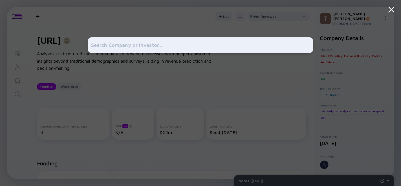
scroll to position [6, 0]
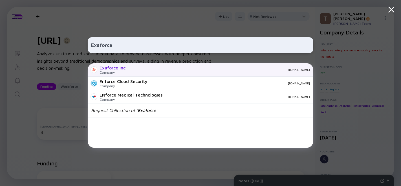
type input "Exaforce"
click at [123, 73] on div "Company" at bounding box center [113, 72] width 27 height 4
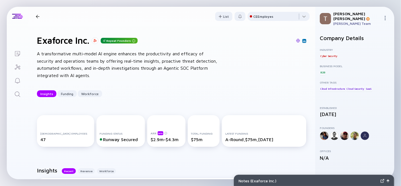
click at [18, 92] on icon "Search" at bounding box center [17, 93] width 5 height 5
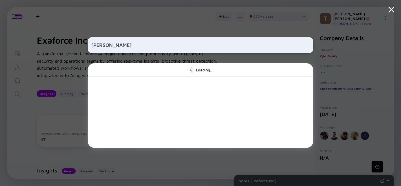
type input "Snuggs"
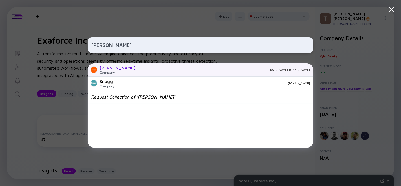
click at [140, 70] on div "snuggs.de" at bounding box center [225, 69] width 170 height 3
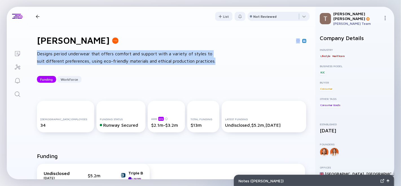
click at [230, 62] on div "snuggs Designs period underwear that offers comfort and support with a variety …" at bounding box center [172, 59] width 288 height 66
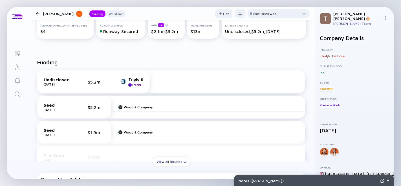
scroll to position [94, 0]
drag, startPoint x: 129, startPoint y: 73, endPoint x: 147, endPoint y: 76, distance: 18.7
click at [147, 76] on div "Undisclosed Feb 2025 $5.2m Triple B Leader" at bounding box center [93, 81] width 113 height 23
copy div "Triple B"
drag, startPoint x: 156, startPoint y: 106, endPoint x: 123, endPoint y: 107, distance: 33.3
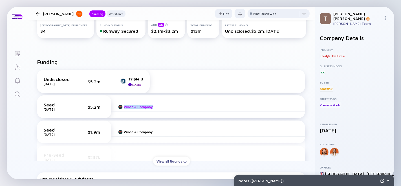
click at [123, 107] on div "Wood & Company" at bounding box center [208, 106] width 194 height 9
copy link "Wood & Company"
click at [16, 93] on icon "Search" at bounding box center [17, 94] width 7 height 7
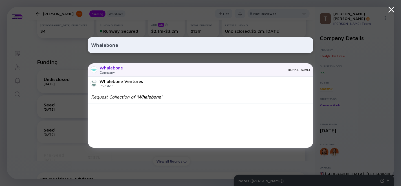
type input "Whalebone"
click at [119, 68] on div "Whalebone" at bounding box center [111, 67] width 23 height 5
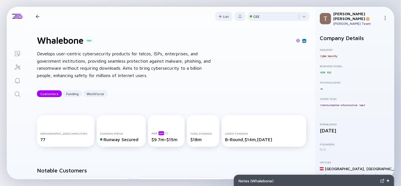
click at [164, 68] on div "Develops user-centric cybersecurity products for telcos, ISPs, enterprises, and…" at bounding box center [127, 64] width 181 height 29
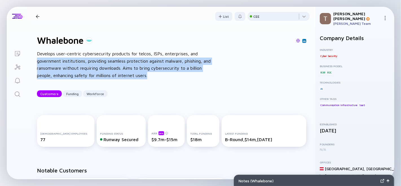
drag, startPoint x: 76, startPoint y: 62, endPoint x: 32, endPoint y: 62, distance: 44.0
click at [32, 62] on div "Whalebone Develops user-centric cybersecurity products for telcos, ISPs, enterp…" at bounding box center [172, 66] width 288 height 80
click at [126, 67] on div "Develops user-centric cybersecurity products for telcos, ISPs, enterprises, and…" at bounding box center [127, 64] width 181 height 29
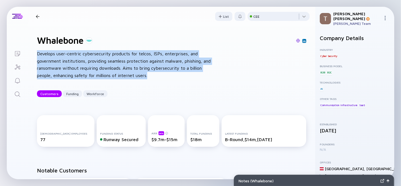
drag, startPoint x: 161, startPoint y: 76, endPoint x: 28, endPoint y: 53, distance: 134.9
click at [28, 53] on div "Whalebone Develops user-centric cybersecurity products for telcos, ISPs, enterp…" at bounding box center [172, 66] width 288 height 80
copy div "Develops user-centric cybersecurity products for telcos, ISPs, enterprises, and…"
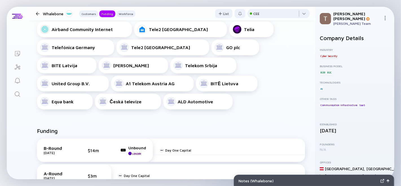
scroll to position [219, 0]
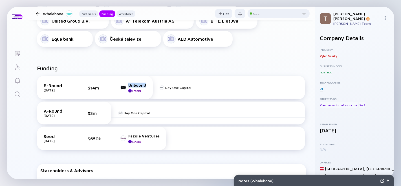
drag, startPoint x: 132, startPoint y: 83, endPoint x: 145, endPoint y: 86, distance: 13.3
click at [145, 86] on div "B-Round Feb 2025 $14m Unbound Leader" at bounding box center [95, 87] width 116 height 23
copy div "Unbound"
drag, startPoint x: 201, startPoint y: 85, endPoint x: 164, endPoint y: 85, distance: 37.0
click at [164, 85] on div "Day One Capital" at bounding box center [229, 87] width 152 height 9
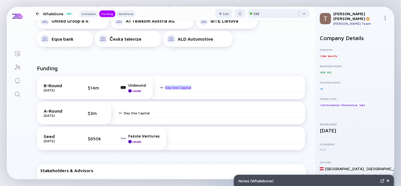
copy div "Day One Capital"
drag, startPoint x: 159, startPoint y: 137, endPoint x: 127, endPoint y: 139, distance: 32.2
click at [127, 139] on div "Seed Aug 2019 $650k Fazole Ventures Leader" at bounding box center [102, 138] width 130 height 23
copy link "Fazole Ventures"
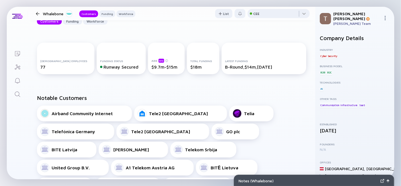
scroll to position [63, 0]
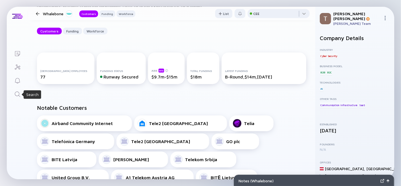
click at [19, 93] on icon "Search" at bounding box center [17, 94] width 7 height 7
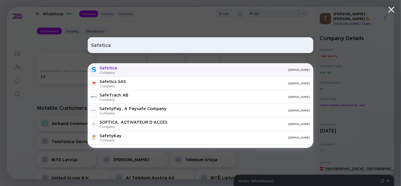
type input "Safetica"
click at [110, 71] on div "Company" at bounding box center [109, 72] width 18 height 4
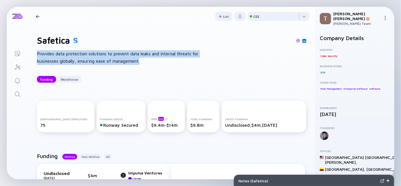
drag, startPoint x: 34, startPoint y: 37, endPoint x: 36, endPoint y: 54, distance: 16.5
click at [36, 54] on div "Safetica Provides data protection solutions to prevent data leaks and internal …" at bounding box center [172, 59] width 288 height 66
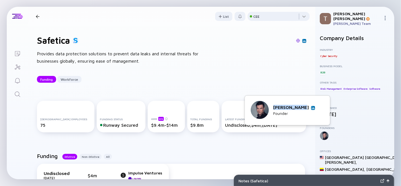
drag, startPoint x: 279, startPoint y: 106, endPoint x: 318, endPoint y: 106, distance: 39.0
click at [318, 106] on div "Jakub Mahdal Founder" at bounding box center [287, 110] width 73 height 19
copy div "[PERSON_NAME]"
click at [316, 106] on div "Jakub Mahdal Founder" at bounding box center [287, 110] width 73 height 19
click at [315, 106] on link at bounding box center [313, 108] width 4 height 4
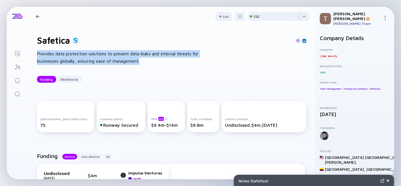
drag, startPoint x: 127, startPoint y: 59, endPoint x: 33, endPoint y: 50, distance: 94.7
click at [33, 50] on div "Safetica Provides data protection solutions to prevent data leaks and internal …" at bounding box center [172, 59] width 288 height 66
copy div "Provides data protection solutions to prevent data leaks and internal threats f…"
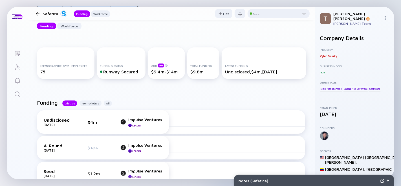
scroll to position [63, 0]
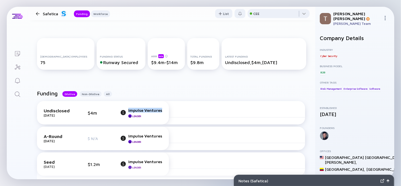
drag, startPoint x: 164, startPoint y: 111, endPoint x: 127, endPoint y: 109, distance: 37.1
click at [127, 109] on div "Undisclosed Jan 2025 $4m Impulse Ventures Leader" at bounding box center [103, 112] width 132 height 23
copy div "Impulse Ventures"
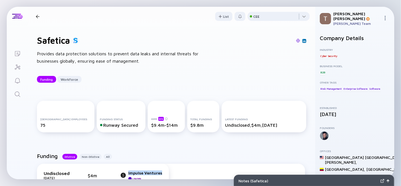
click at [17, 93] on icon "Search" at bounding box center [17, 94] width 7 height 7
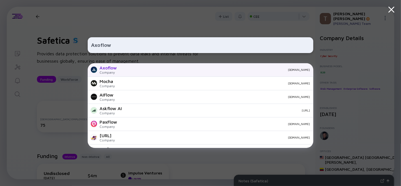
type input "Axoflow"
click at [125, 70] on div "axoflow.com" at bounding box center [215, 69] width 189 height 3
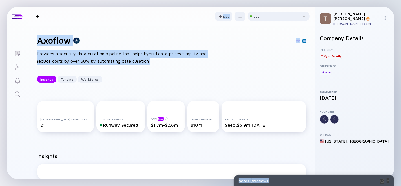
drag, startPoint x: 80, startPoint y: 60, endPoint x: 30, endPoint y: 54, distance: 49.5
click at [10, 57] on div "Lists Axoflow Insights Funding Workforce List CEE Axoflow Provides a security d…" at bounding box center [201, 93] width 388 height 172
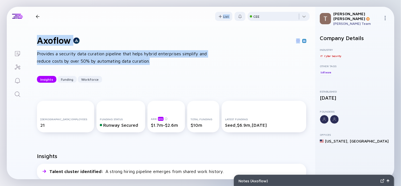
click at [80, 56] on div "Provides a security data curation pipeline that helps hybrid enterprises simpli…" at bounding box center [127, 57] width 181 height 14
drag, startPoint x: 161, startPoint y: 62, endPoint x: 32, endPoint y: 51, distance: 129.5
click at [32, 51] on div "Axoflow Provides a security data curation pipeline that helps hybrid enterprise…" at bounding box center [172, 59] width 288 height 66
copy div "Provides a security data curation pipeline that helps hybrid enterprises simpli…"
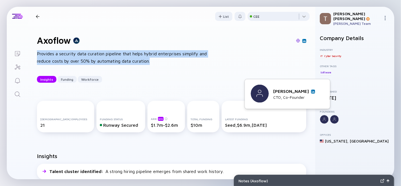
click at [314, 92] on img at bounding box center [313, 91] width 3 height 3
click at [313, 92] on img at bounding box center [314, 91] width 3 height 3
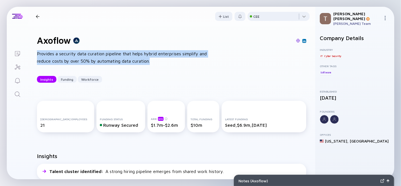
click at [215, 65] on div "Axoflow Provides a security data curation pipeline that helps hybrid enterprise…" at bounding box center [172, 59] width 288 height 66
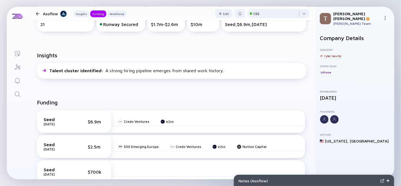
scroll to position [157, 0]
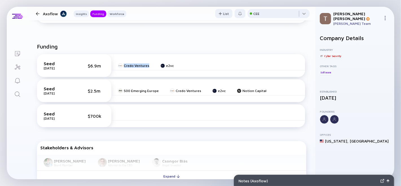
drag, startPoint x: 150, startPoint y: 63, endPoint x: 124, endPoint y: 60, distance: 26.2
click at [124, 60] on div "Seed Jan 2025 $6.9m Credo Ventures e2vc" at bounding box center [171, 65] width 268 height 23
drag, startPoint x: 180, startPoint y: 65, endPoint x: 161, endPoint y: 65, distance: 19.2
click at [161, 65] on div "Credo Ventures e2vc" at bounding box center [208, 65] width 194 height 9
drag, startPoint x: 240, startPoint y: 90, endPoint x: 120, endPoint y: 89, distance: 120.2
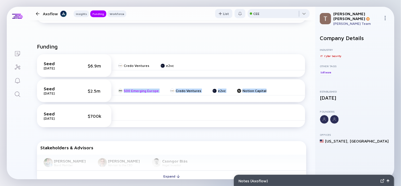
click at [120, 89] on div "500 Emerging Europe Credo Ventures e2vc Notion Capital" at bounding box center [208, 90] width 194 height 9
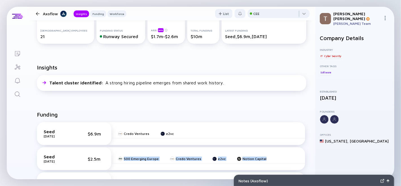
scroll to position [63, 0]
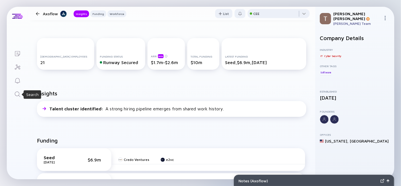
click at [14, 93] on icon "Search" at bounding box center [17, 94] width 7 height 7
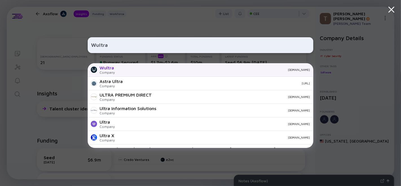
type input "Wultra"
click at [113, 72] on div "Company" at bounding box center [107, 72] width 15 height 4
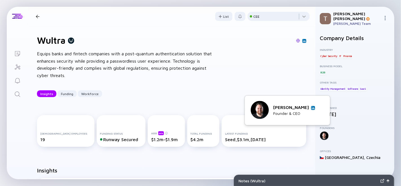
click at [314, 108] on img at bounding box center [313, 107] width 3 height 3
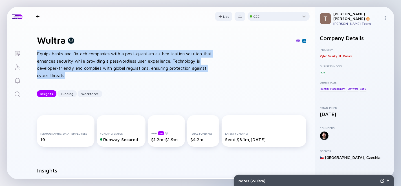
drag, startPoint x: 73, startPoint y: 73, endPoint x: 28, endPoint y: 50, distance: 49.9
click at [28, 50] on div "Wultra Equips banks and fintech companies with a post-quantum authentication so…" at bounding box center [172, 66] width 288 height 80
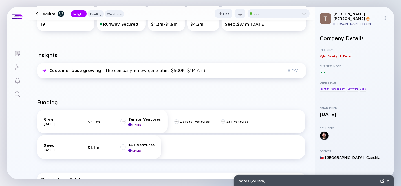
scroll to position [125, 0]
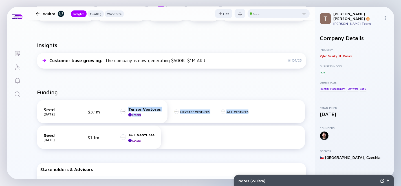
drag, startPoint x: 240, startPoint y: 110, endPoint x: 123, endPoint y: 109, distance: 117.1
click at [123, 109] on div "Seed Jan 2025 $3.1m Tensor Ventures Leader Elevator Ventures J&T Ventures" at bounding box center [171, 111] width 268 height 23
drag, startPoint x: 154, startPoint y: 132, endPoint x: 127, endPoint y: 131, distance: 26.5
click at [127, 131] on div "Seed Dec 2021 $1.1m J&T Ventures Leader" at bounding box center [99, 137] width 124 height 23
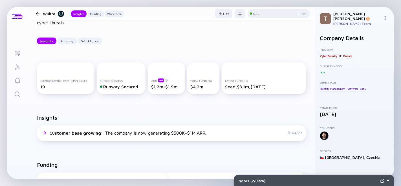
scroll to position [31, 0]
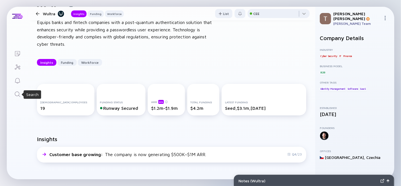
click at [15, 94] on icon "Search" at bounding box center [17, 94] width 7 height 7
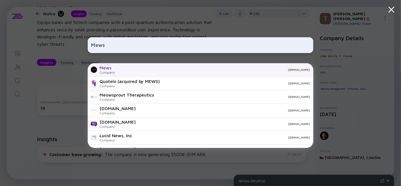
type input "Mews"
click at [114, 68] on div "Mews" at bounding box center [107, 67] width 15 height 5
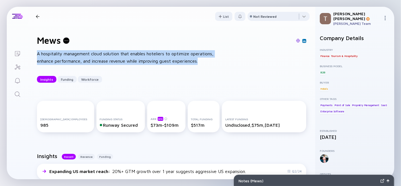
drag, startPoint x: 204, startPoint y: 61, endPoint x: 30, endPoint y: 53, distance: 173.5
click at [30, 53] on div "Mews A hospitality management cloud solution that enables hoteliers to optimize…" at bounding box center [172, 59] width 288 height 66
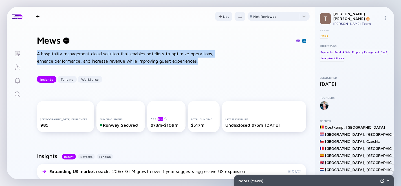
scroll to position [54, 0]
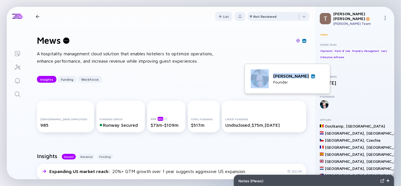
drag, startPoint x: 284, startPoint y: 74, endPoint x: 309, endPoint y: 72, distance: 25.5
click at [309, 72] on div "Richard Valtr Founder" at bounding box center [287, 78] width 73 height 19
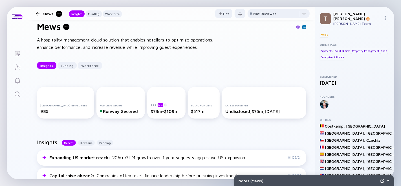
scroll to position [0, 0]
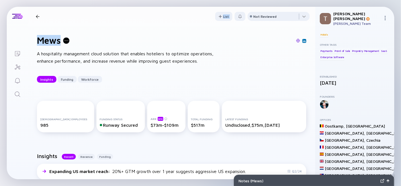
drag, startPoint x: 23, startPoint y: 38, endPoint x: 60, endPoint y: 41, distance: 37.4
click at [60, 41] on div "Lists Mews Insights Funding Workforce List Not Reviewed Mews A hospitality mana…" at bounding box center [201, 93] width 388 height 172
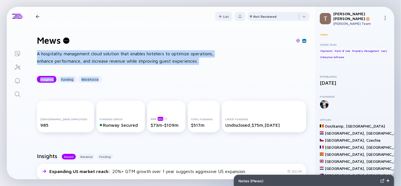
drag, startPoint x: 170, startPoint y: 54, endPoint x: 31, endPoint y: 56, distance: 139.2
click at [31, 56] on div "Mews A hospitality management cloud solution that enables hoteliers to optimize…" at bounding box center [172, 59] width 288 height 66
click at [219, 58] on div "Mews A hospitality management cloud solution that enables hoteliers to optimize…" at bounding box center [172, 59] width 288 height 66
drag, startPoint x: 218, startPoint y: 65, endPoint x: 35, endPoint y: 54, distance: 184.0
click at [35, 54] on div "Mews A hospitality management cloud solution that enables hoteliers to optimize…" at bounding box center [172, 59] width 288 height 66
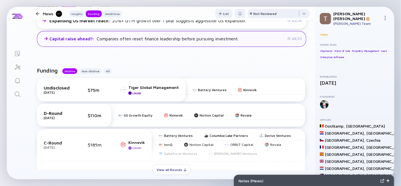
scroll to position [188, 0]
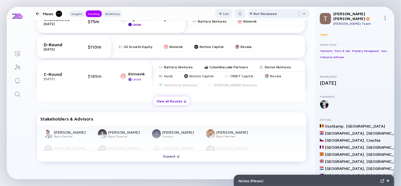
click at [176, 104] on div "View all Rounds" at bounding box center [171, 101] width 37 height 9
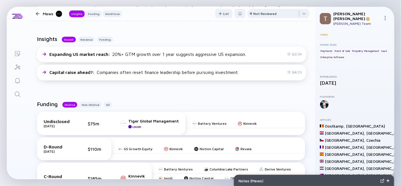
scroll to position [125, 0]
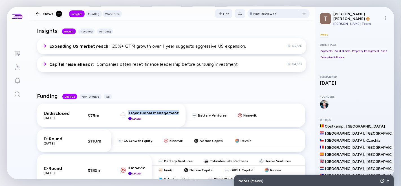
drag, startPoint x: 180, startPoint y: 115, endPoint x: 126, endPoint y: 110, distance: 53.8
click at [126, 110] on div "Undisclosed Mar 2025 $75m Tiger Global Management Leader" at bounding box center [111, 115] width 149 height 23
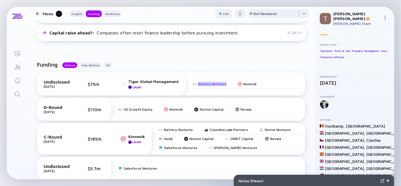
drag, startPoint x: 228, startPoint y: 84, endPoint x: 195, endPoint y: 84, distance: 32.8
click at [195, 84] on div "Battery Ventures Kinnevik" at bounding box center [246, 84] width 120 height 9
drag, startPoint x: 259, startPoint y: 82, endPoint x: 240, endPoint y: 82, distance: 19.5
click at [240, 82] on div "Battery Ventures Kinnevik" at bounding box center [246, 84] width 120 height 9
drag, startPoint x: 156, startPoint y: 112, endPoint x: 119, endPoint y: 108, distance: 36.6
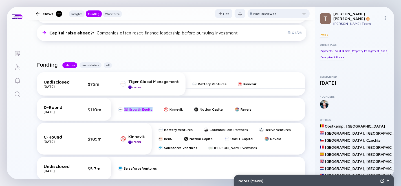
click at [119, 108] on div "GS Growth Equity Kinnevik Notion Capital Revaia" at bounding box center [208, 109] width 194 height 9
drag, startPoint x: 187, startPoint y: 109, endPoint x: 169, endPoint y: 107, distance: 17.8
click at [169, 107] on div "GS Growth Equity Kinnevik Notion Capital Revaia" at bounding box center [208, 109] width 194 height 9
drag, startPoint x: 267, startPoint y: 111, endPoint x: 198, endPoint y: 108, distance: 69.2
click at [198, 108] on div "GS Growth Equity Kinnevik Notion Capital Revaia" at bounding box center [208, 109] width 194 height 9
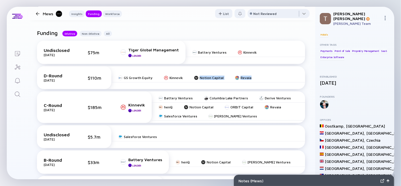
scroll to position [219, 0]
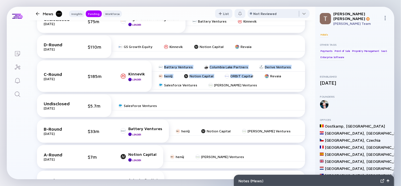
drag, startPoint x: 237, startPoint y: 83, endPoint x: 157, endPoint y: 68, distance: 81.9
click at [157, 68] on div "Battery Ventures Columbia Lake Partners Derive Ventures henQ Notion Capital ORB…" at bounding box center [229, 76] width 154 height 27
click at [244, 83] on div "Battery Ventures Columbia Lake Partners Derive Ventures henQ Notion Capital ORB…" at bounding box center [229, 76] width 154 height 27
drag, startPoint x: 244, startPoint y: 83, endPoint x: 170, endPoint y: 68, distance: 76.3
click at [170, 68] on div "Battery Ventures Columbia Lake Partners Derive Ventures henQ Notion Capital ORB…" at bounding box center [229, 76] width 154 height 27
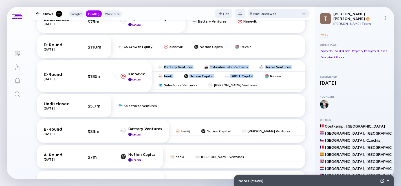
click at [18, 92] on icon "Search" at bounding box center [17, 94] width 7 height 7
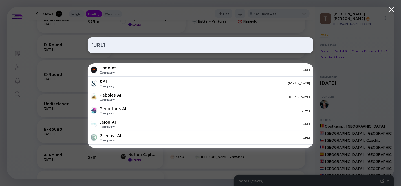
type input "mysite.ai"
click at [177, 20] on div "mysite.ai Codejet Company codejet.ai &AI Company tryandai.com Pebbles Ai Compan…" at bounding box center [201, 93] width 226 height 186
click at [100, 30] on div "mysite.ai Codejet Company codejet.ai &AI Company tryandai.com Pebbles Ai Compan…" at bounding box center [201, 93] width 226 height 186
click at [260, 7] on div "mysite.ai Codejet Company codejet.ai &AI Company tryandai.com Pebbles Ai Compan…" at bounding box center [201, 93] width 226 height 186
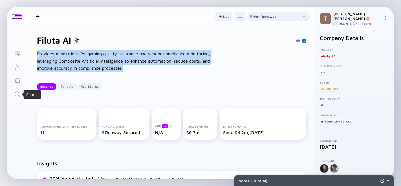
click at [16, 91] on icon "Search" at bounding box center [17, 94] width 7 height 7
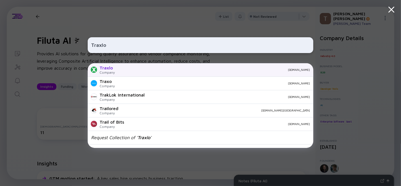
type input "Traxlo"
click at [114, 69] on div "Traxlo Company [DOMAIN_NAME]" at bounding box center [201, 70] width 226 height 14
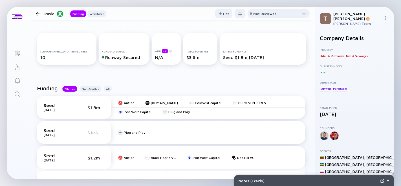
scroll to position [94, 0]
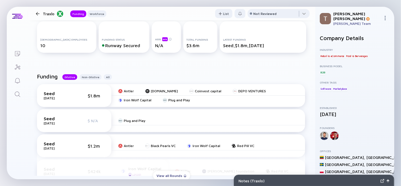
click at [15, 94] on icon "Search" at bounding box center [17, 94] width 7 height 7
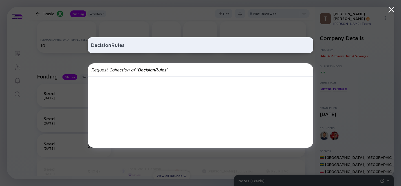
type input "DecisionRules"
drag, startPoint x: 332, startPoint y: 23, endPoint x: 314, endPoint y: 12, distance: 21.2
click at [331, 23] on div "DecisionRules Request Collection of ' DecisionRules '" at bounding box center [200, 93] width 401 height 186
